Goal: Find specific page/section: Find specific page/section

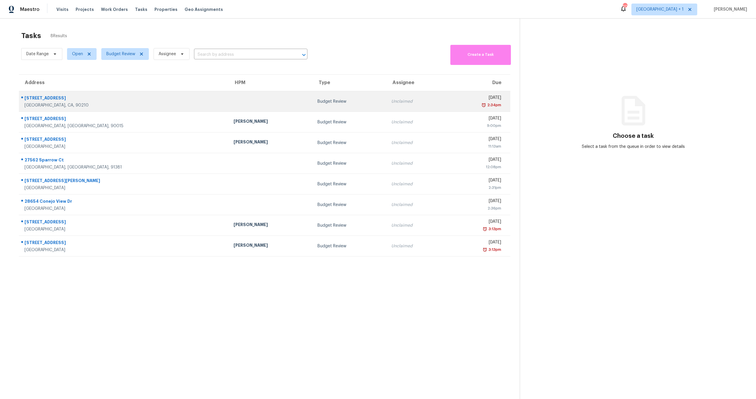
click at [229, 100] on td at bounding box center [271, 101] width 84 height 21
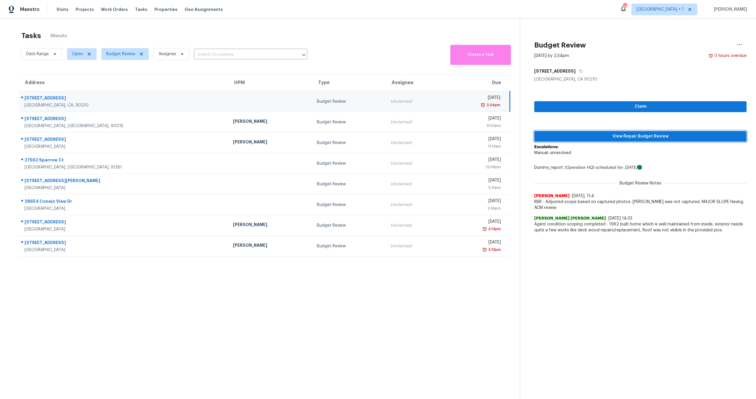
click at [584, 137] on span "View Repair Budget Review" at bounding box center [640, 136] width 203 height 7
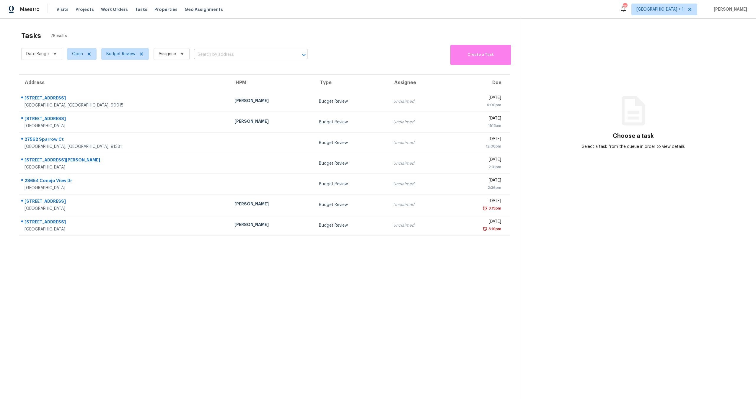
click at [107, 6] on div "Visits Projects Work Orders Tasks Properties Geo Assignments" at bounding box center [143, 10] width 174 height 12
click at [109, 8] on span "Work Orders" at bounding box center [114, 9] width 27 height 6
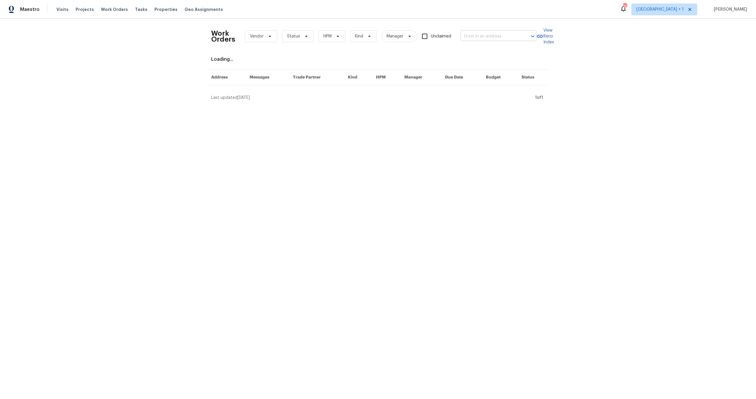
click at [496, 34] on input "text" at bounding box center [490, 36] width 59 height 9
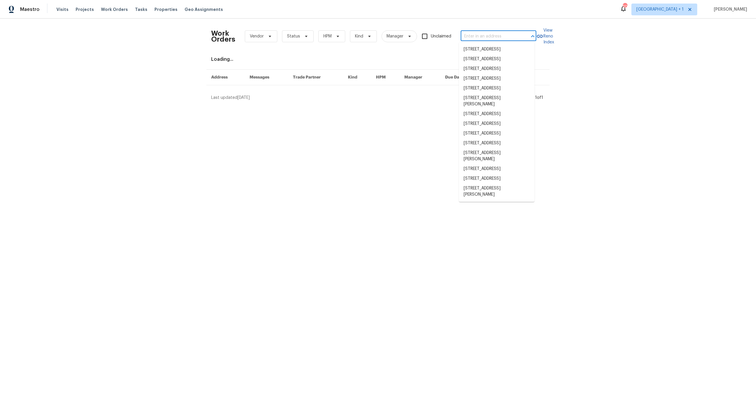
click at [496, 34] on input "text" at bounding box center [490, 36] width 59 height 9
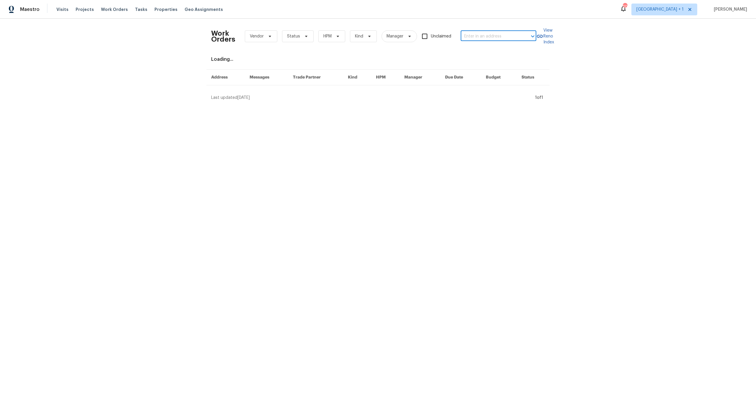
paste input "[STREET_ADDRESS]"
type input "[STREET_ADDRESS]"
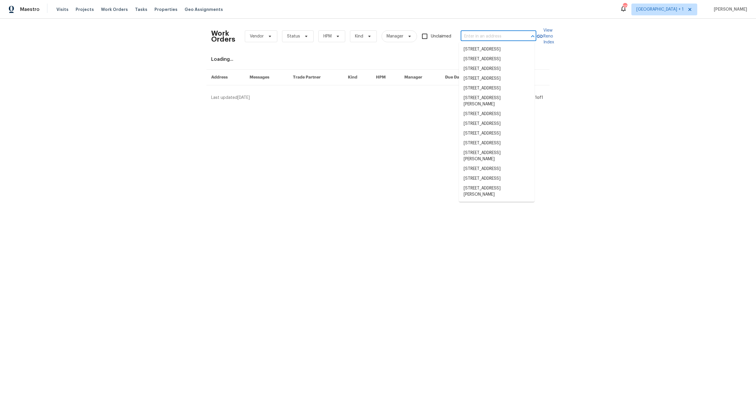
scroll to position [0, 0]
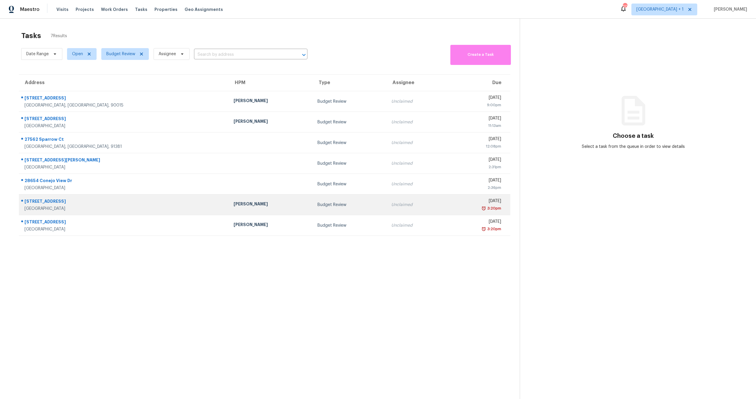
click at [234, 204] on div "[PERSON_NAME]" at bounding box center [271, 204] width 74 height 7
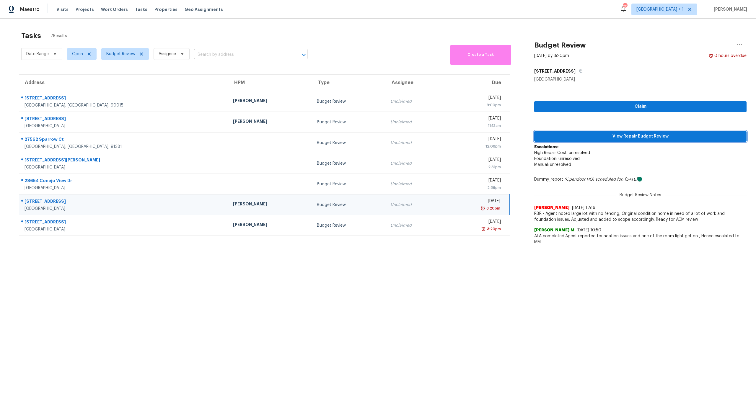
click at [630, 138] on span "View Repair Budget Review" at bounding box center [640, 136] width 203 height 7
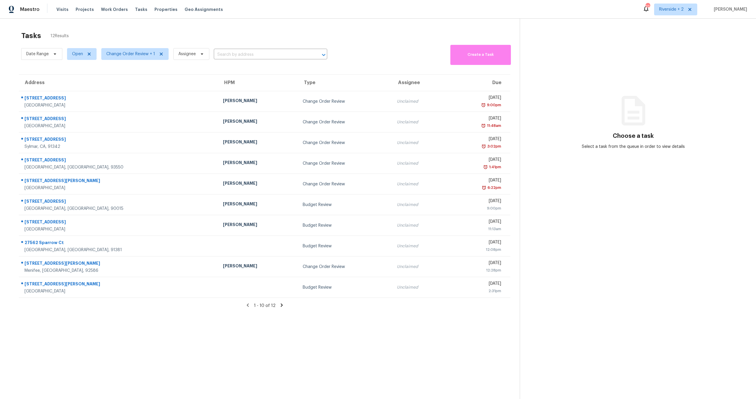
click at [277, 25] on div "Tasks 12 Results Date Range Open Change Order Review + 1 Assignee ​ Create a Ta…" at bounding box center [378, 218] width 756 height 399
click at [143, 53] on span "Change Order Review + 1" at bounding box center [130, 54] width 49 height 6
